Goal: Information Seeking & Learning: Understand process/instructions

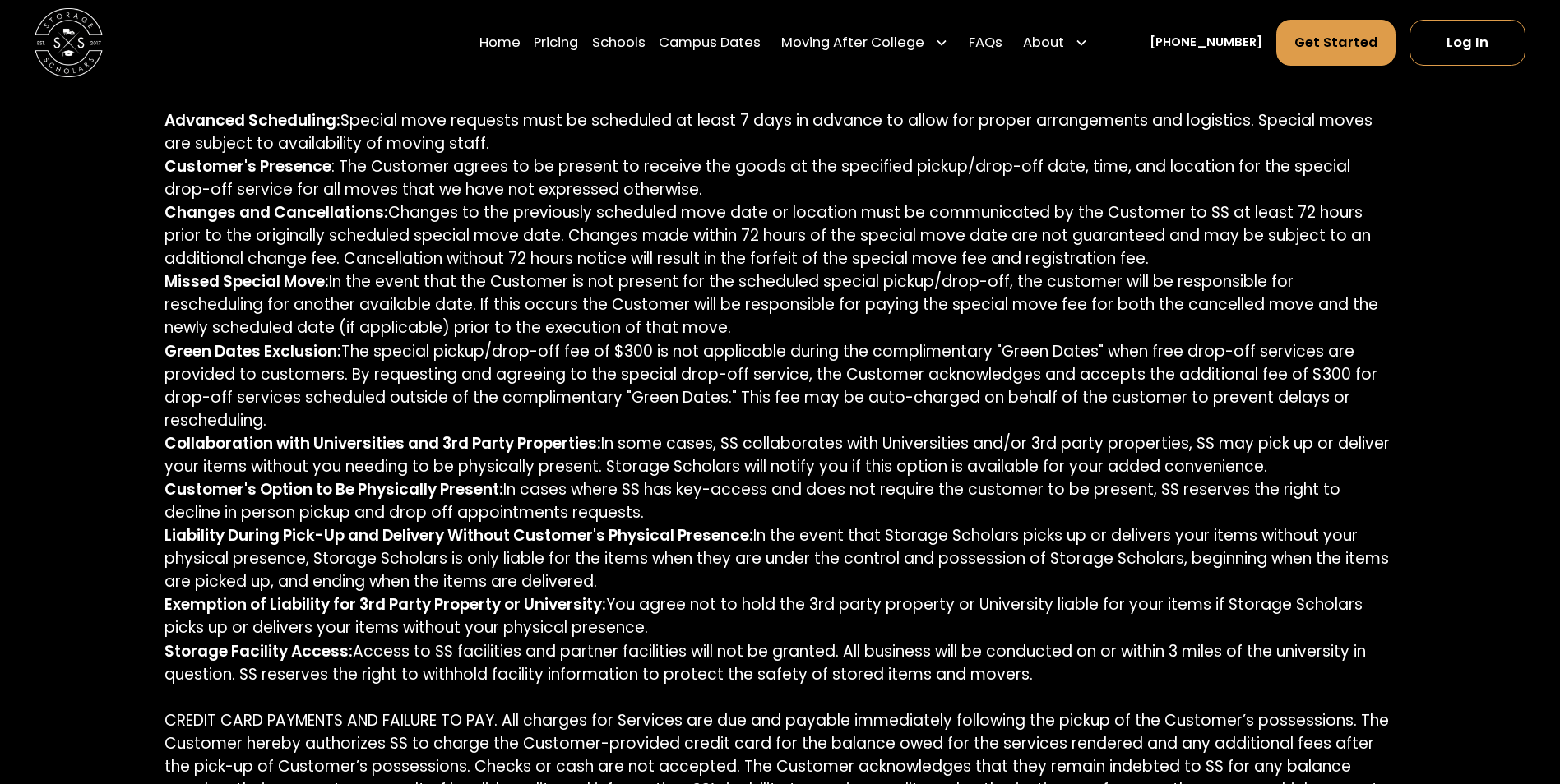
scroll to position [1315, 0]
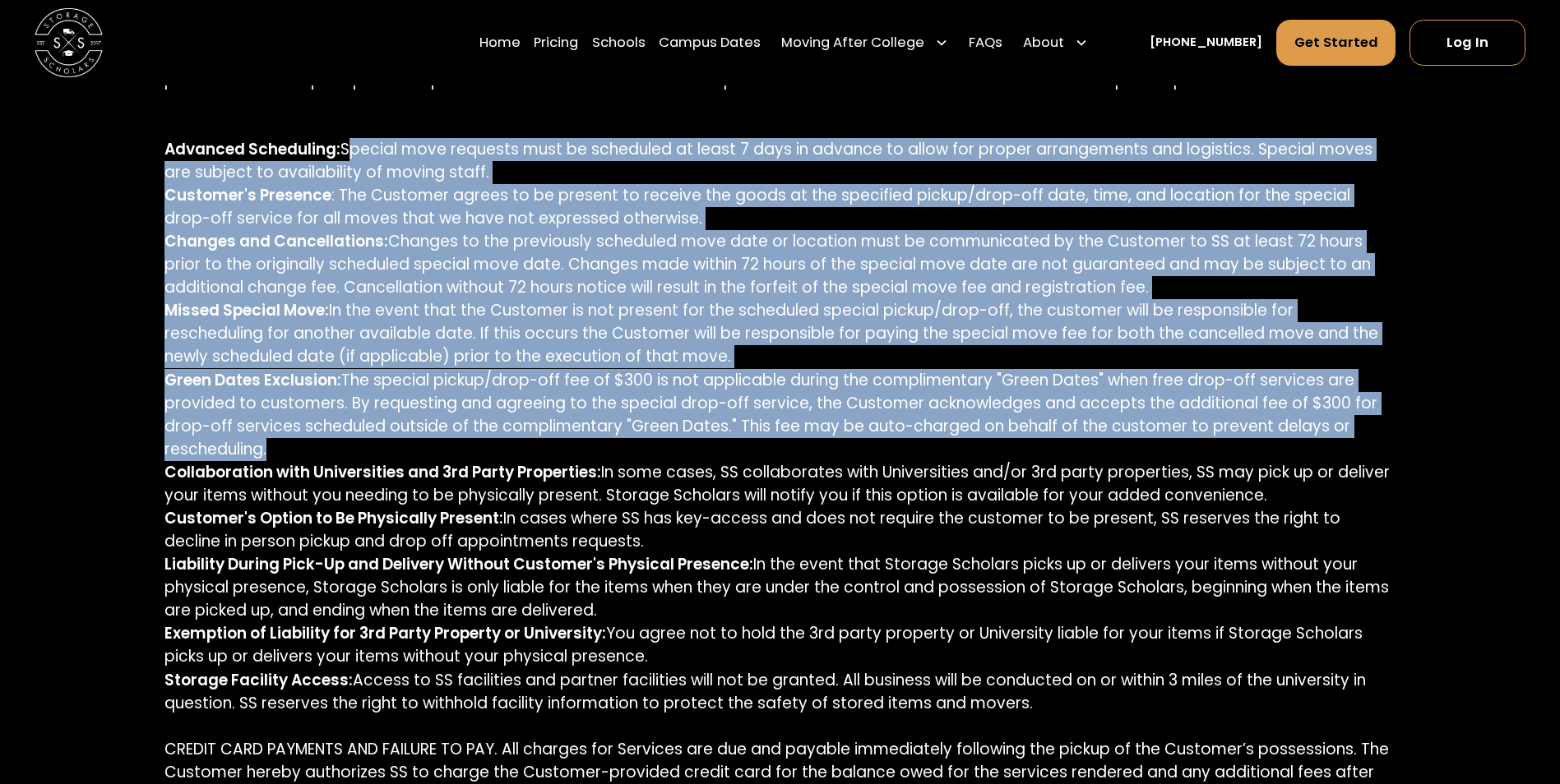
drag, startPoint x: 343, startPoint y: 149, endPoint x: 798, endPoint y: 443, distance: 541.7
click at [798, 443] on p "REGISTRATION. In order to purchase our services, you must first register on our…" at bounding box center [780, 473] width 1231 height 1547
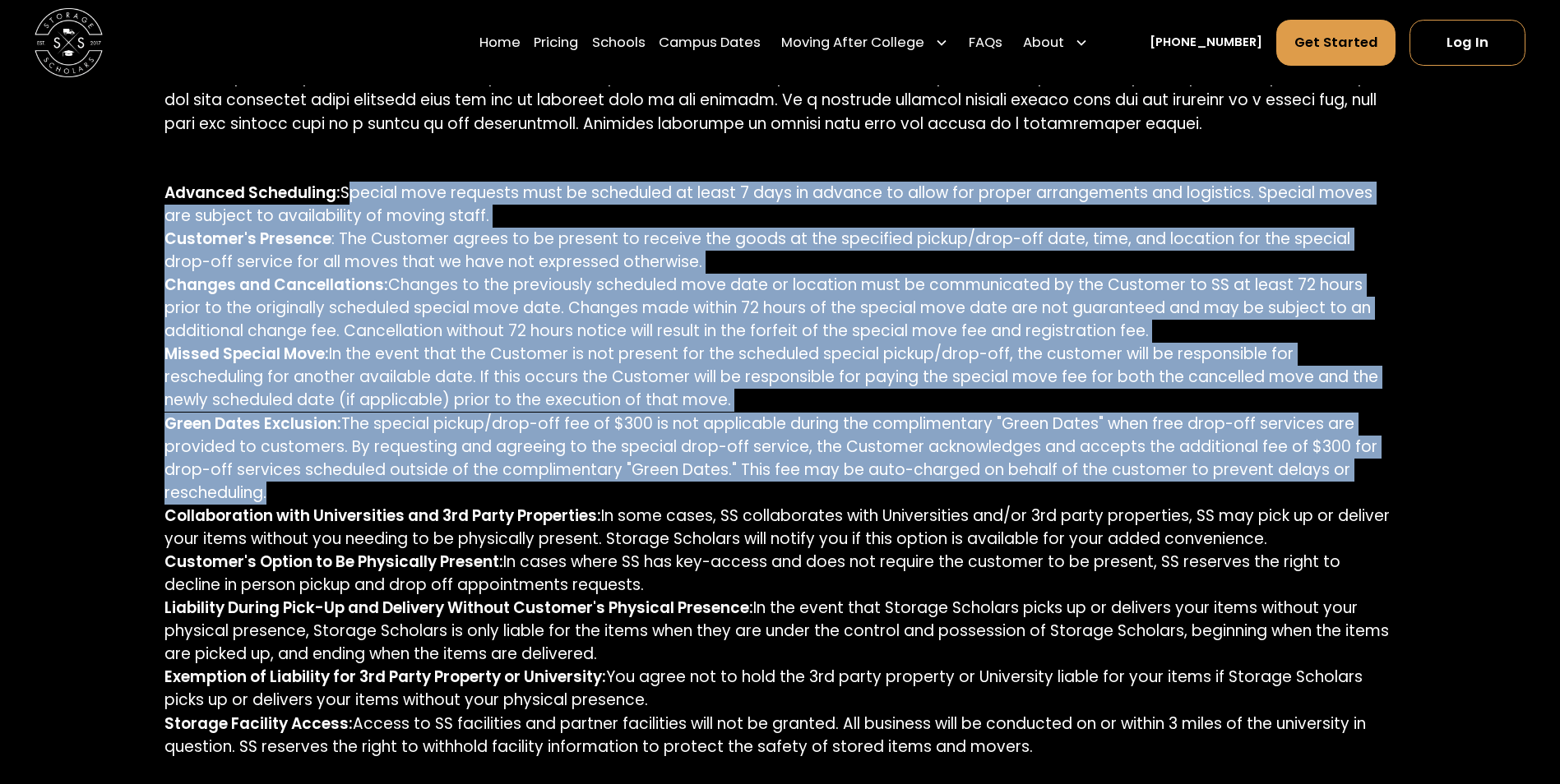
scroll to position [1234, 0]
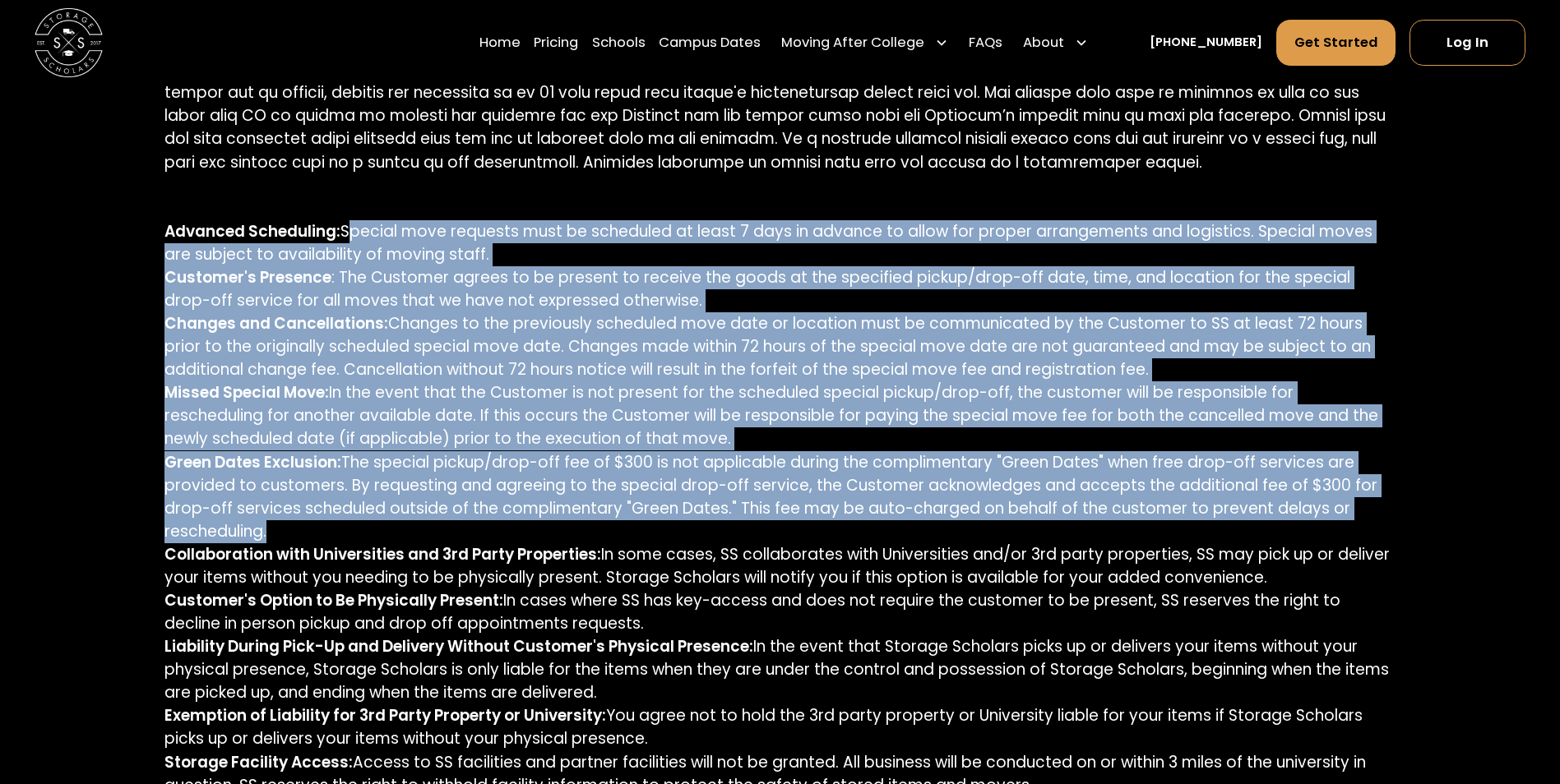
click at [705, 424] on p "REGISTRATION. In order to purchase our services, you must first register on our…" at bounding box center [780, 554] width 1231 height 1547
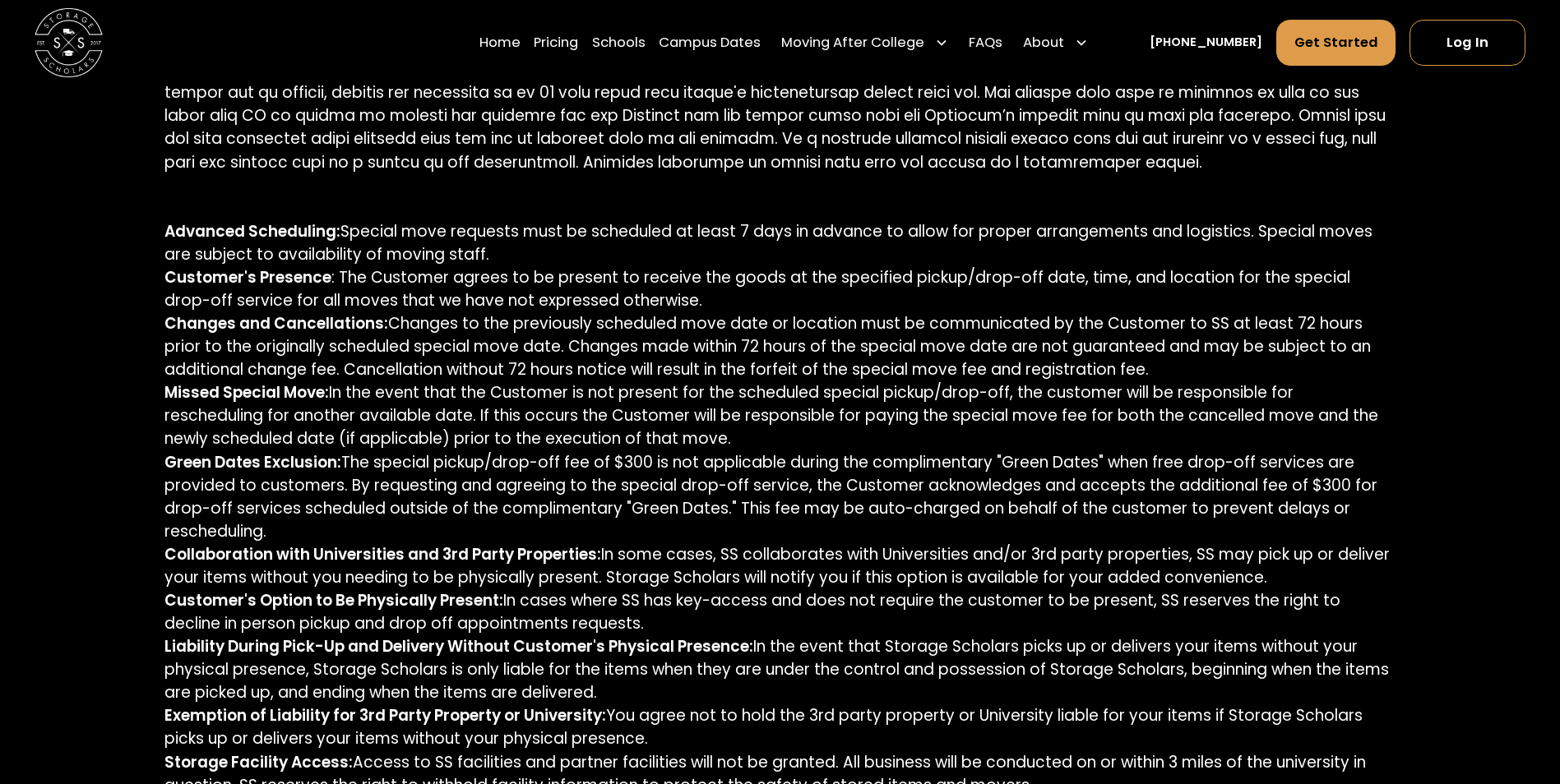
drag, startPoint x: 1142, startPoint y: 366, endPoint x: 348, endPoint y: 234, distance: 804.9
click at [348, 234] on p "REGISTRATION. In order to purchase our services, you must first register on our…" at bounding box center [780, 554] width 1231 height 1547
drag, startPoint x: 348, startPoint y: 234, endPoint x: 362, endPoint y: 258, distance: 27.8
copy p "Special move requests must be scheduled at least 7 days in advance to allow for…"
click at [427, 271] on p "REGISTRATION. In order to purchase our services, you must first register on our…" at bounding box center [780, 554] width 1231 height 1547
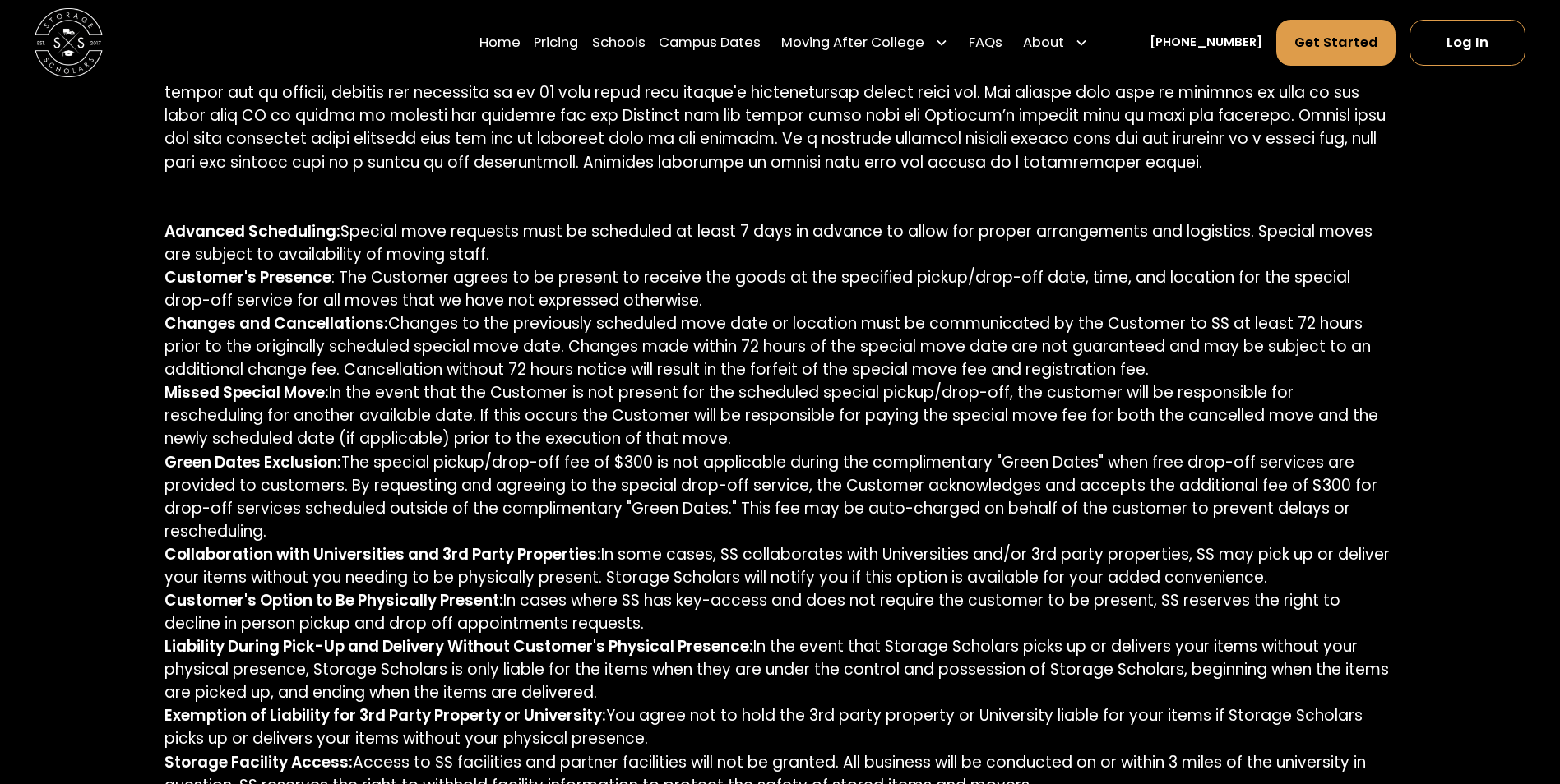
click at [683, 360] on p "REGISTRATION. In order to purchase our services, you must first register on our…" at bounding box center [780, 554] width 1231 height 1547
click at [862, 499] on p "REGISTRATION. In order to purchase our services, you must first register on our…" at bounding box center [780, 554] width 1231 height 1547
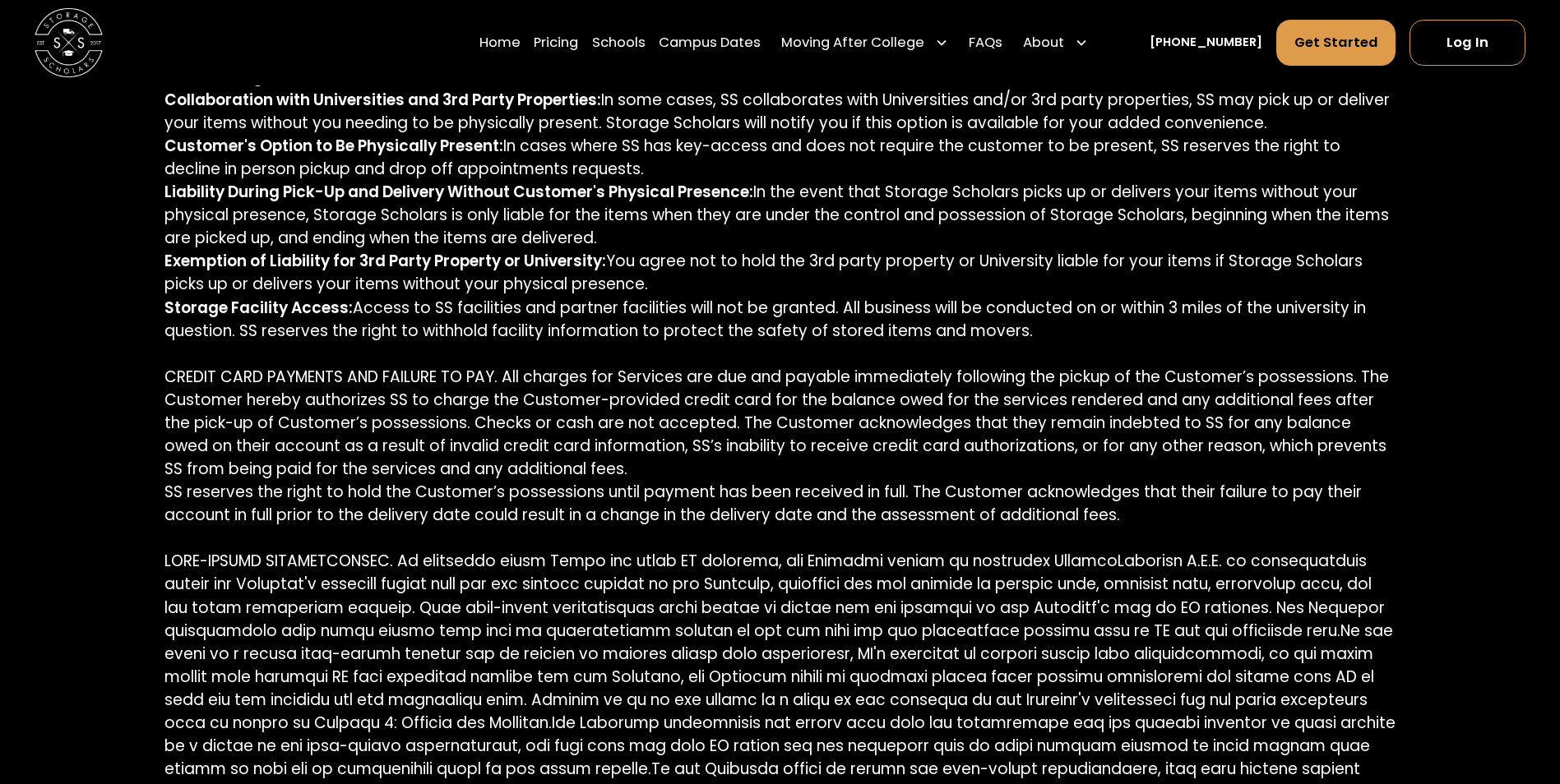
scroll to position [1727, 0]
